Goal: Task Accomplishment & Management: Use online tool/utility

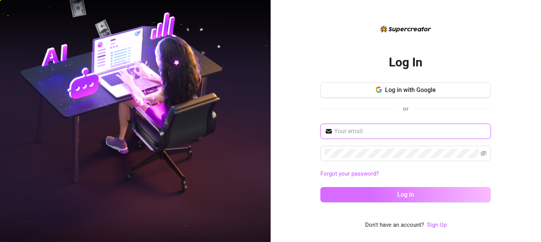
type input "[EMAIL_ADDRESS][DOMAIN_NAME]"
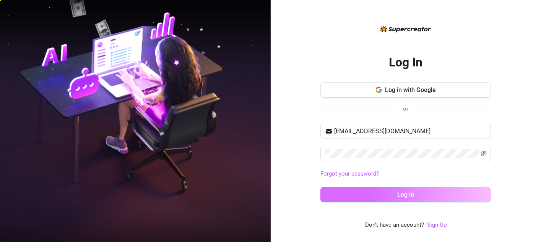
click at [417, 190] on button "Log in" at bounding box center [405, 194] width 171 height 15
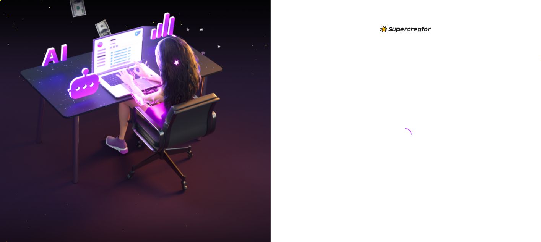
click at [514, 143] on div at bounding box center [406, 121] width 271 height 242
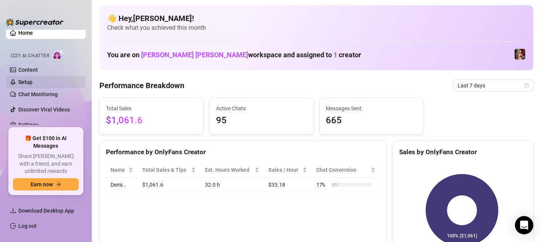
scroll to position [8, 0]
